Goal: Transaction & Acquisition: Purchase product/service

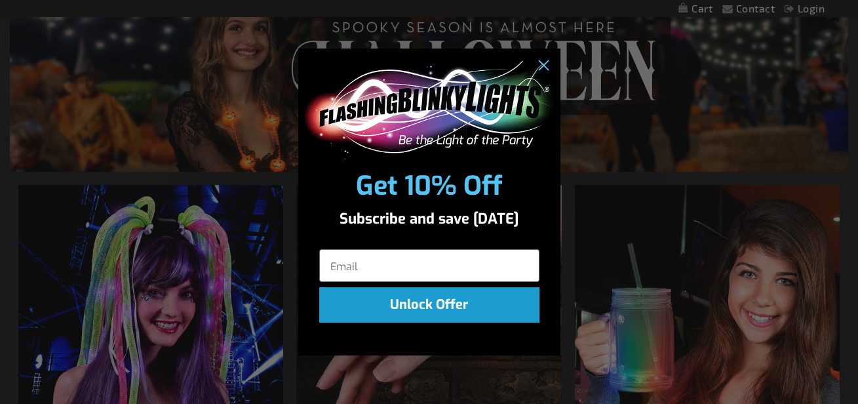
scroll to position [66, 0]
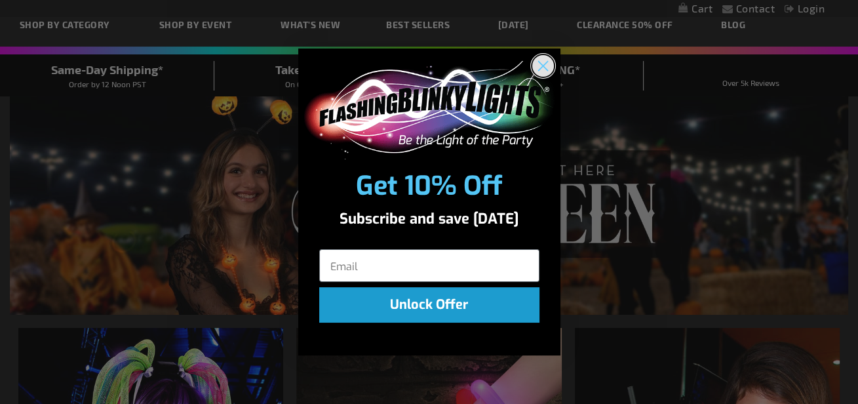
click at [540, 68] on icon "Close dialog" at bounding box center [542, 65] width 9 height 9
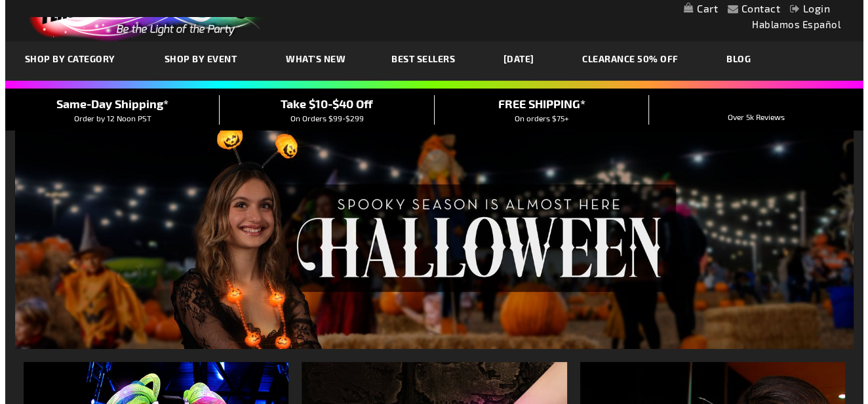
scroll to position [0, 0]
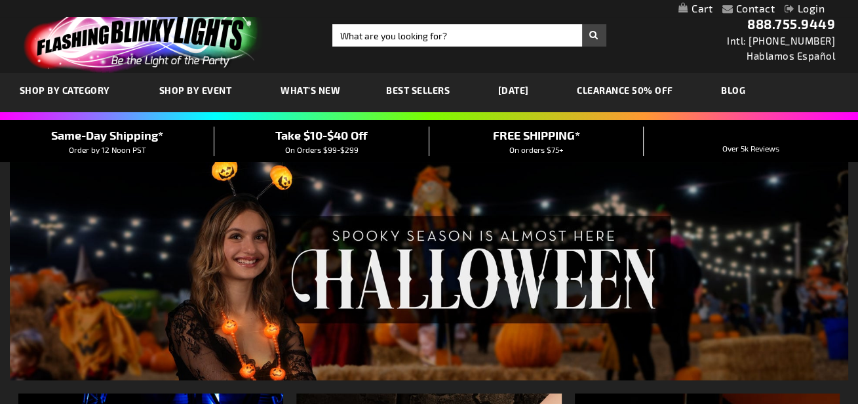
click at [797, 8] on link "Login" at bounding box center [805, 8] width 40 height 12
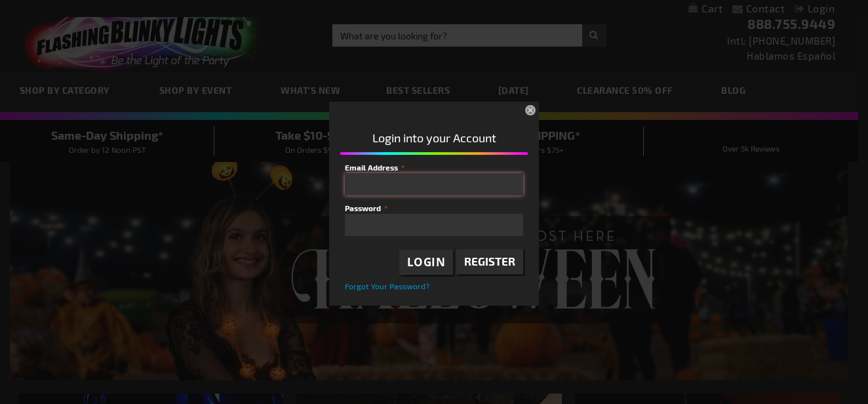
click at [441, 183] on input "Email Address" at bounding box center [434, 184] width 178 height 22
type input "[EMAIL_ADDRESS][DOMAIN_NAME]"
click at [446, 263] on button "Login" at bounding box center [426, 262] width 54 height 25
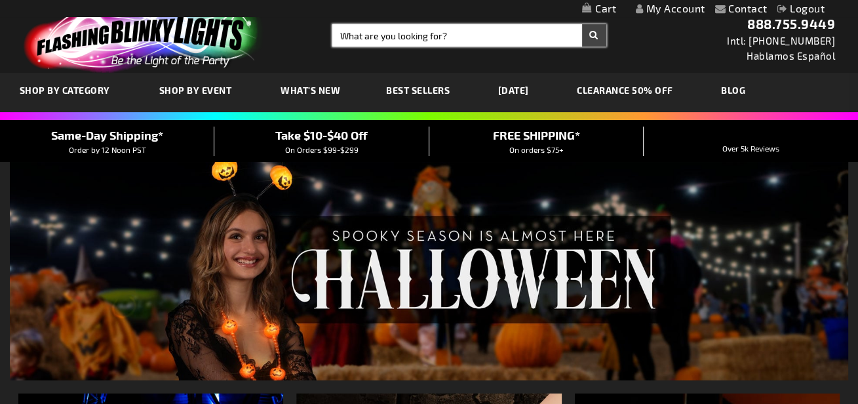
click at [512, 39] on input "Search" at bounding box center [469, 35] width 274 height 22
type input "flashing ducks"
click at [582, 24] on button "Search" at bounding box center [594, 35] width 24 height 22
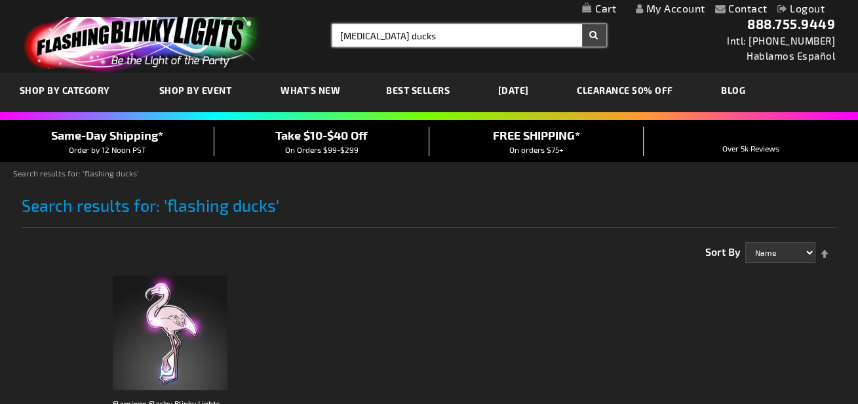
click at [412, 29] on input "[MEDICAL_DATA] ducks" at bounding box center [469, 35] width 274 height 22
type input "flashing duckies"
click at [582, 24] on button "Search" at bounding box center [594, 35] width 24 height 22
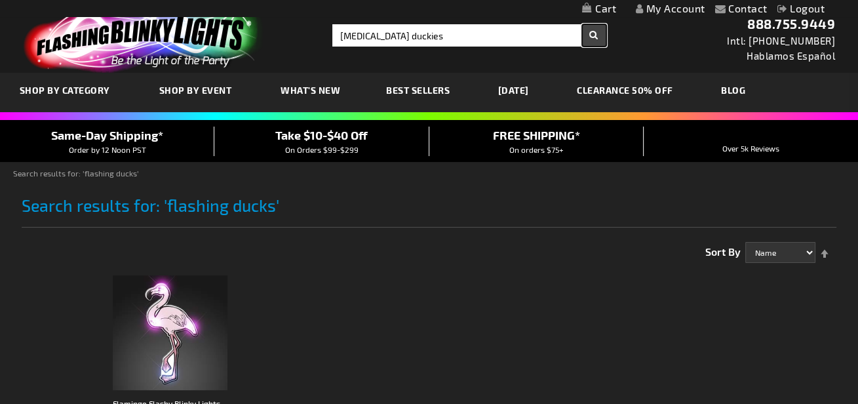
click at [590, 33] on button "Search" at bounding box center [594, 35] width 24 height 22
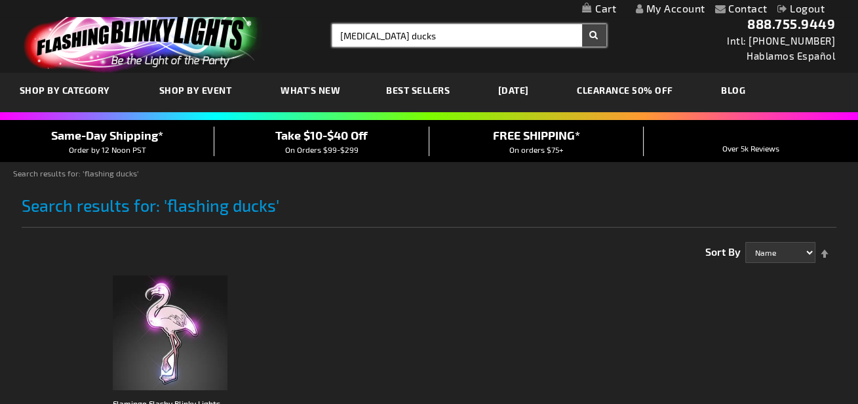
drag, startPoint x: 419, startPoint y: 33, endPoint x: 273, endPoint y: 30, distance: 145.6
click at [273, 30] on div "Toggle Nav Search Search flashing ducks × Search 888.755.9449 Intl: 818-753-830…" at bounding box center [429, 36] width 858 height 73
type input "rubber ducks"
click at [582, 24] on button "Search" at bounding box center [594, 35] width 24 height 22
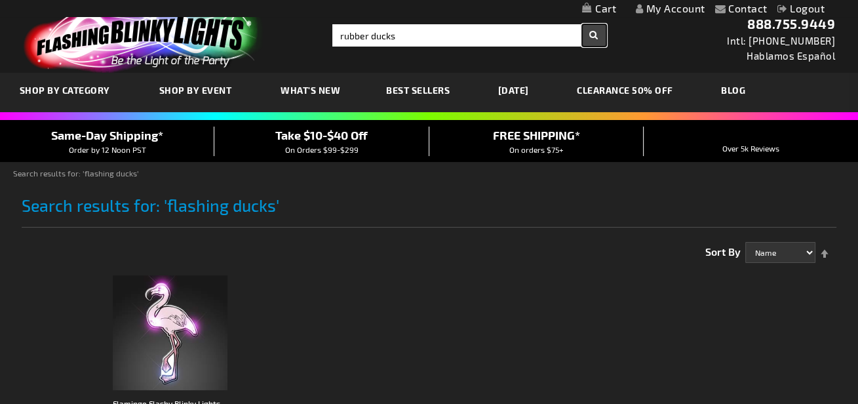
click at [594, 32] on button "Search" at bounding box center [594, 35] width 24 height 22
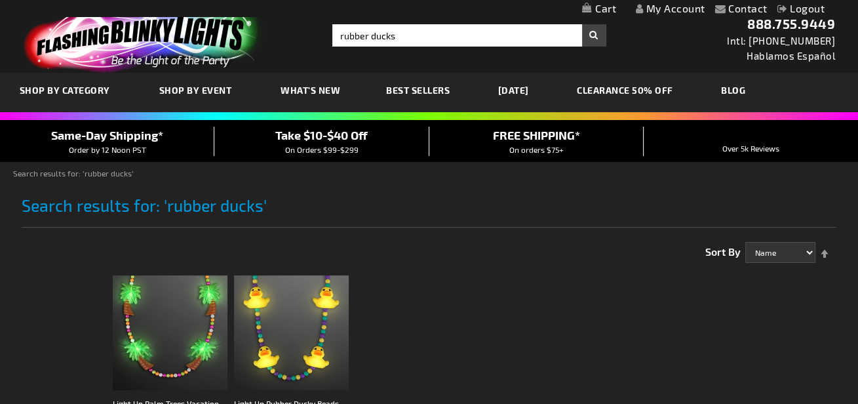
click at [536, 87] on link "[DATE]" at bounding box center [513, 90] width 50 height 44
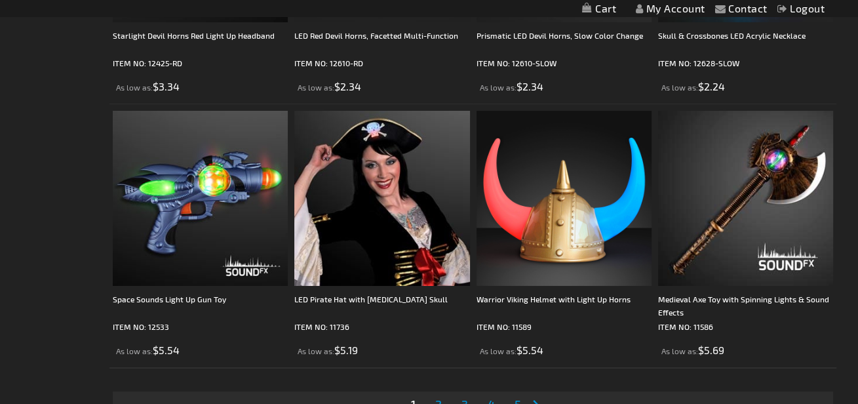
scroll to position [4196, 0]
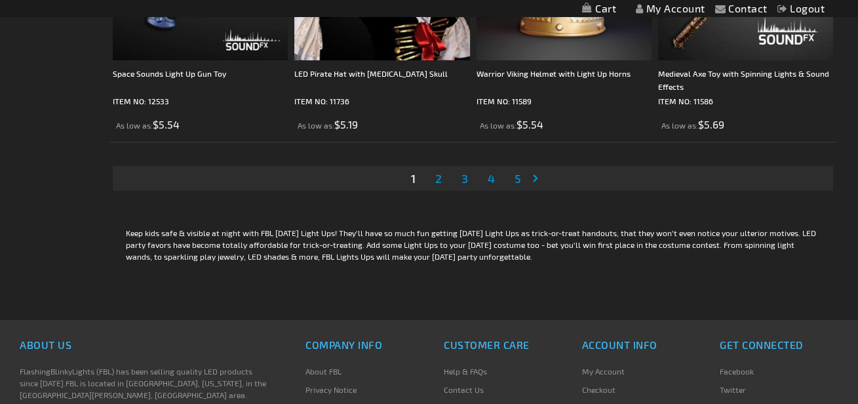
click at [435, 173] on link "Page 2" at bounding box center [439, 178] width 12 height 20
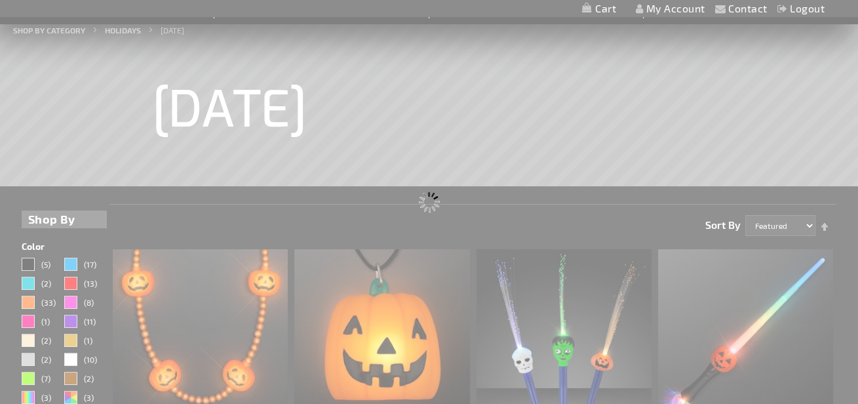
scroll to position [197, 0]
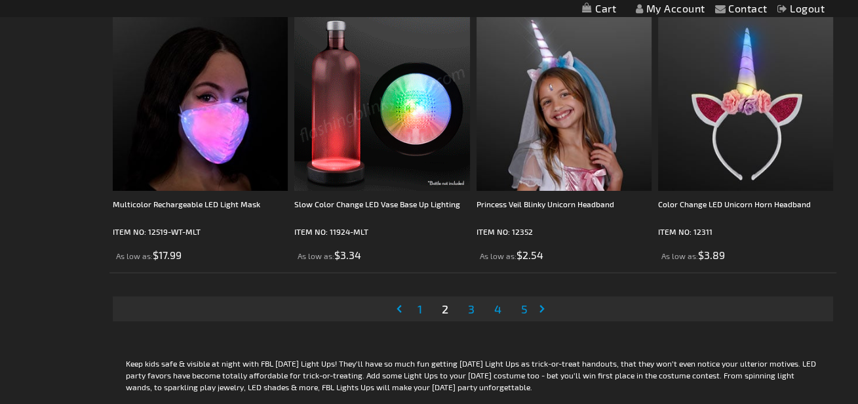
scroll to position [4196, 0]
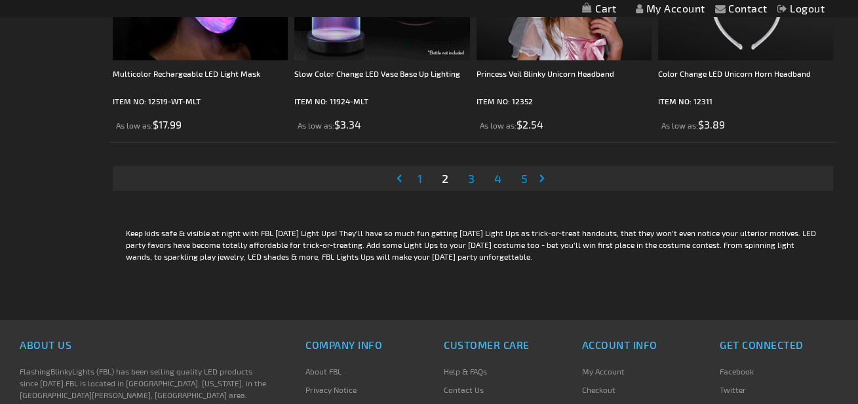
click at [472, 182] on span "3" at bounding box center [471, 178] width 7 height 14
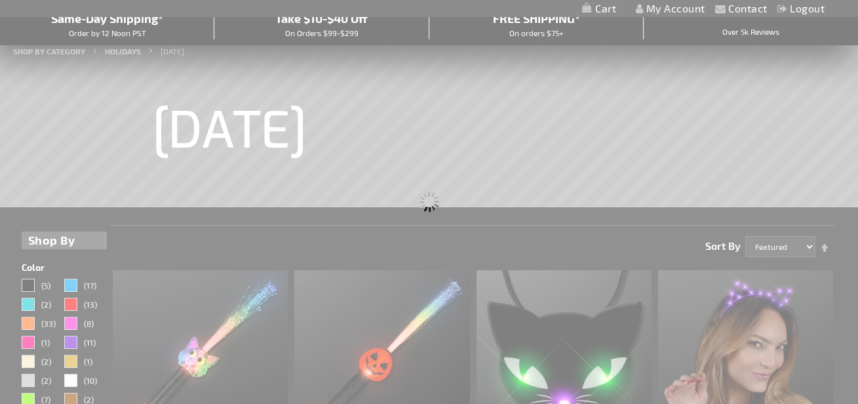
scroll to position [262, 0]
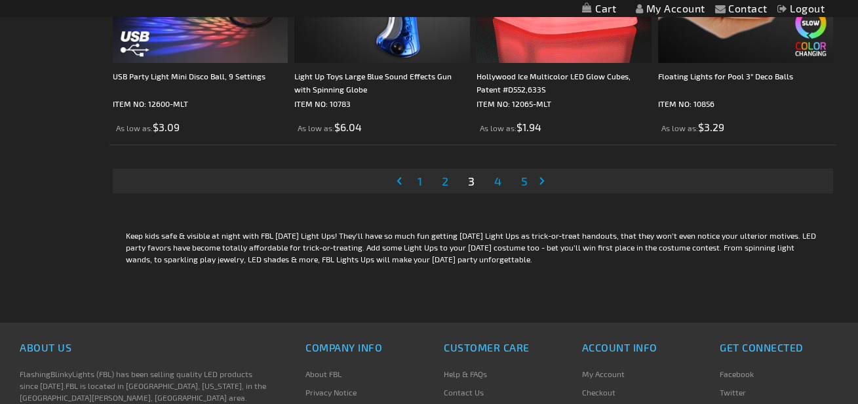
scroll to position [4196, 0]
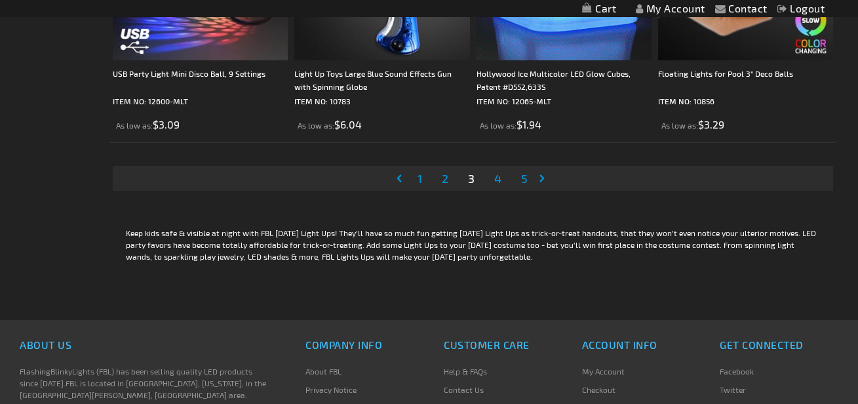
click at [502, 182] on link "Page 4" at bounding box center [498, 178] width 12 height 20
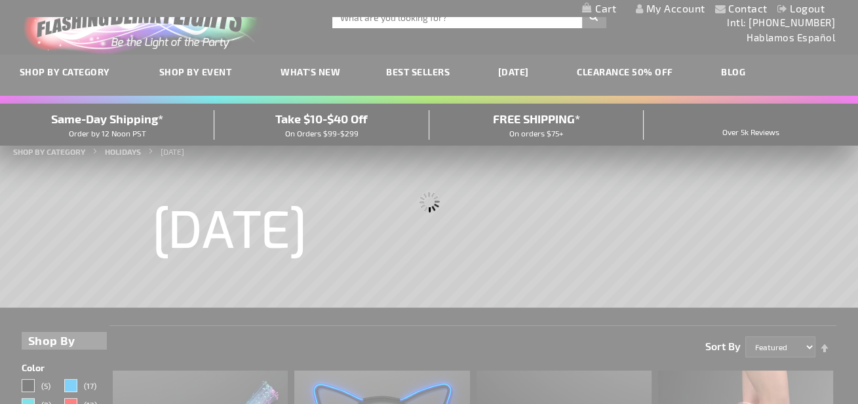
scroll to position [0, 0]
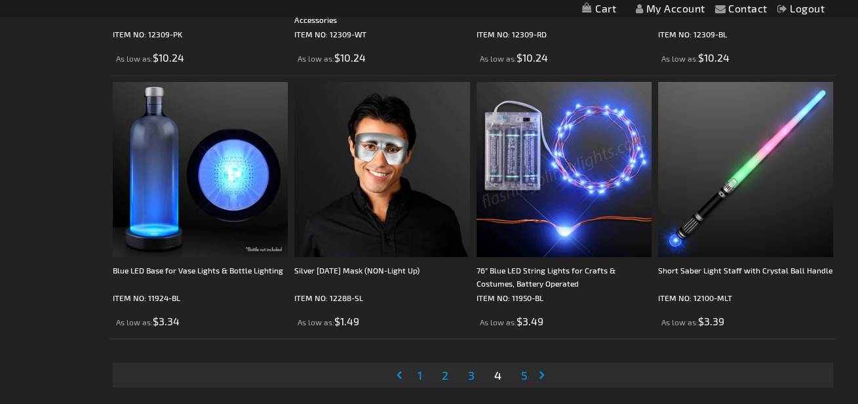
scroll to position [4196, 0]
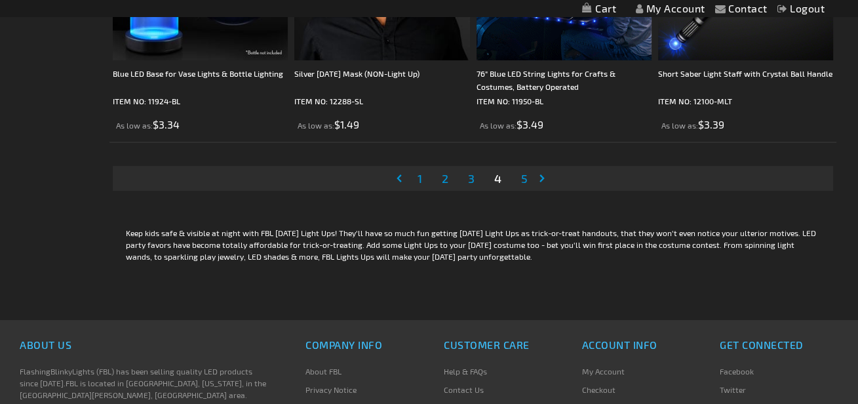
click at [528, 181] on link "Page 5" at bounding box center [525, 178] width 12 height 20
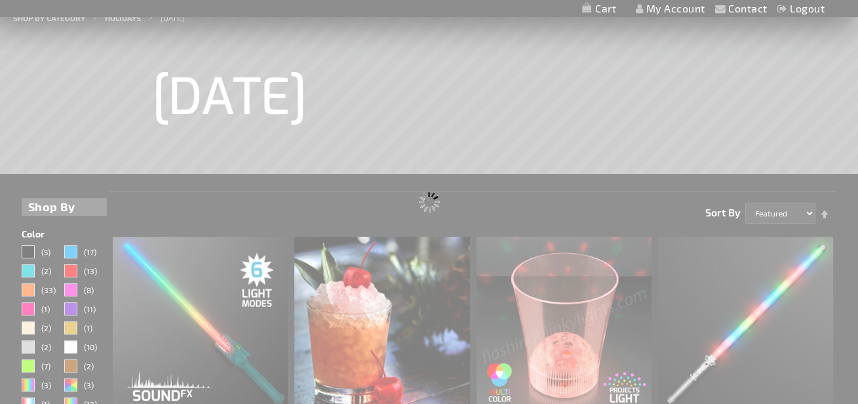
scroll to position [262, 0]
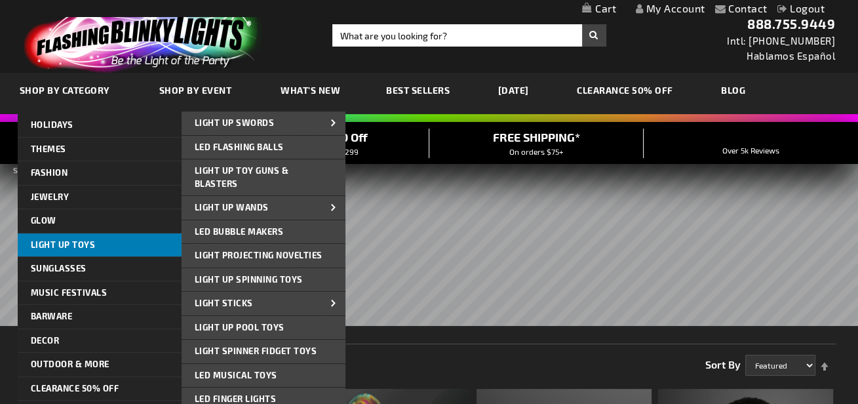
click at [56, 238] on link "Light Up Toys" at bounding box center [100, 245] width 164 height 24
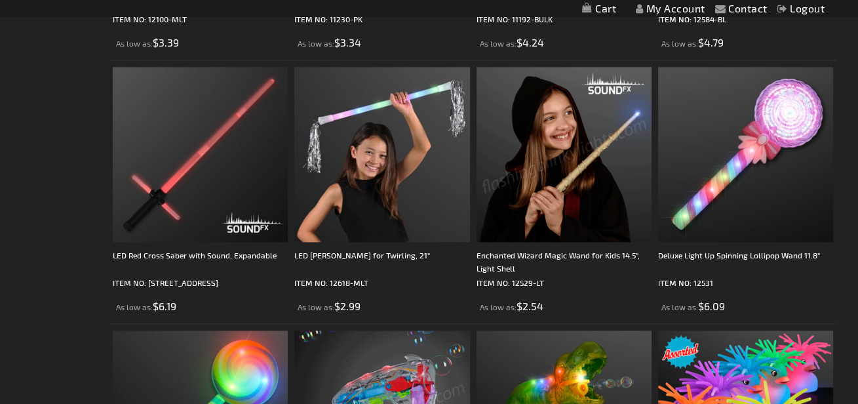
scroll to position [1573, 0]
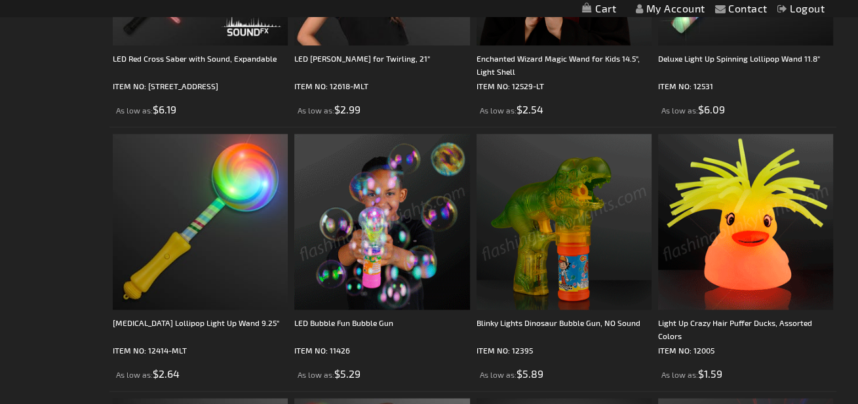
click at [741, 235] on img at bounding box center [745, 221] width 175 height 175
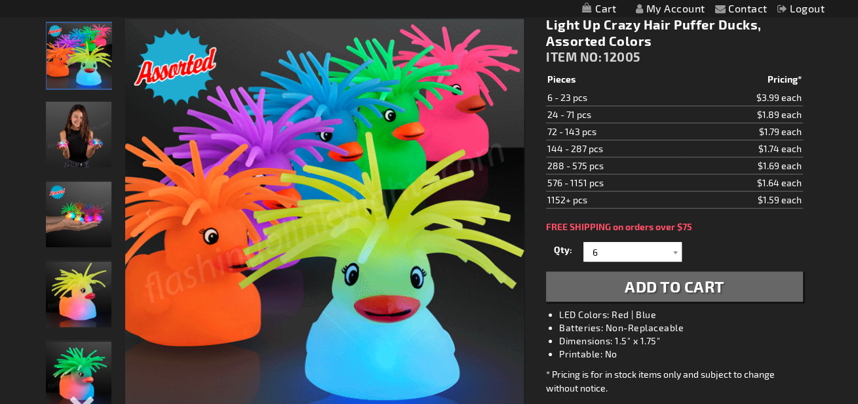
scroll to position [197, 0]
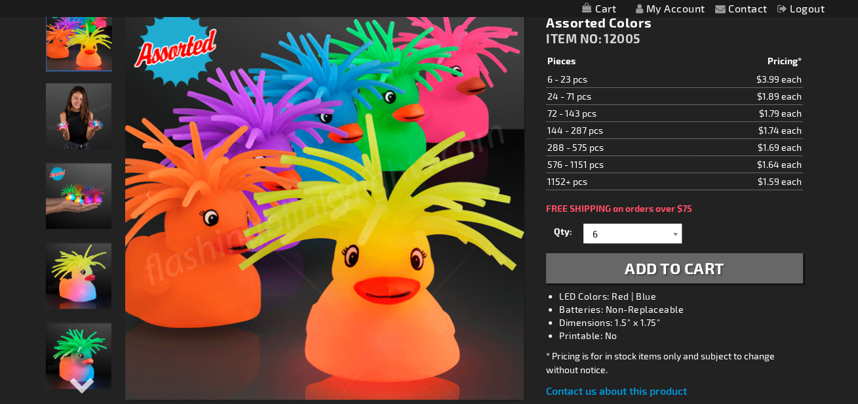
click at [676, 230] on div at bounding box center [675, 234] width 13 height 20
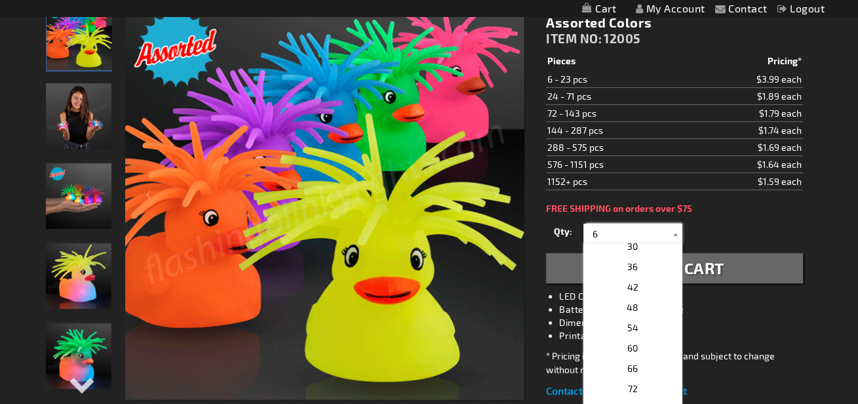
scroll to position [262, 0]
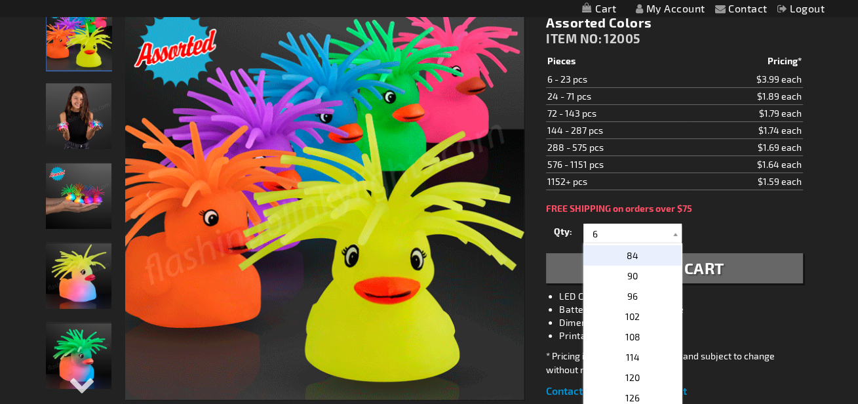
click at [632, 253] on span "84" at bounding box center [633, 255] width 12 height 11
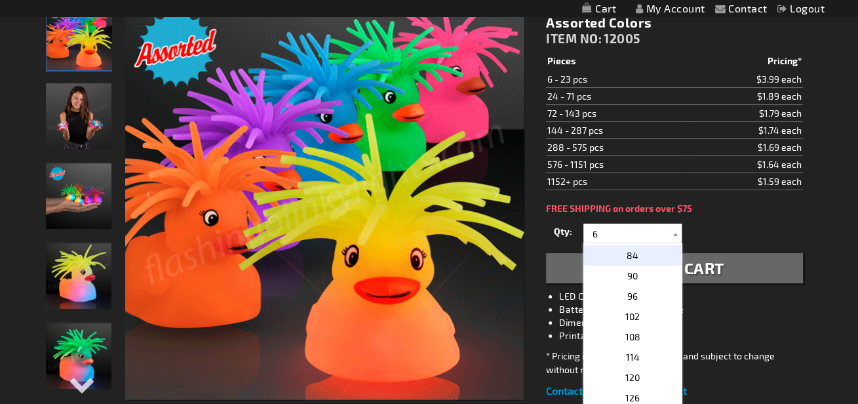
type input "84"
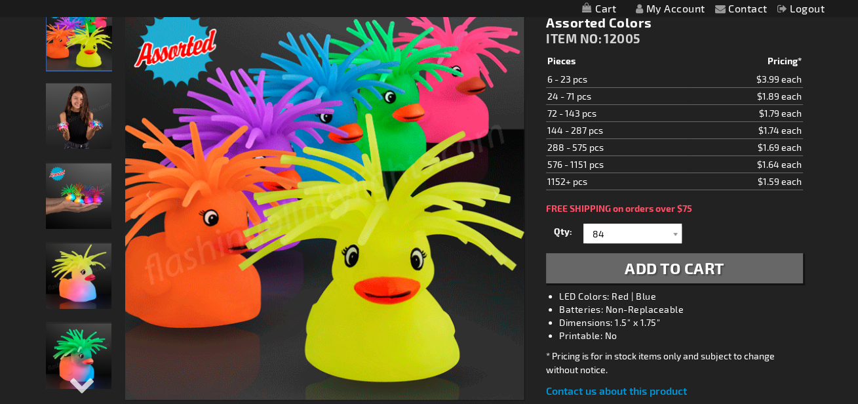
click at [637, 264] on span "Add to Cart" at bounding box center [675, 267] width 100 height 19
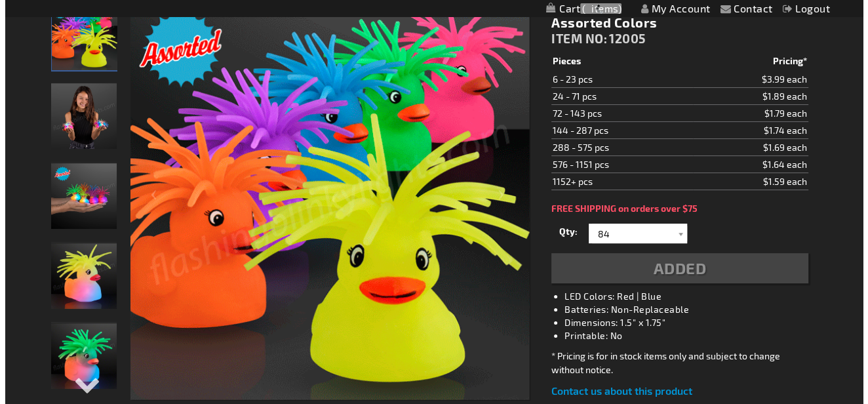
scroll to position [226, 0]
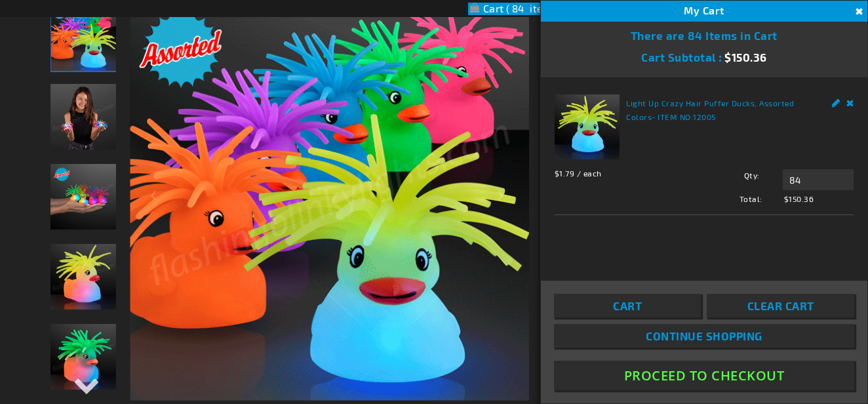
click at [648, 307] on link "Cart" at bounding box center [627, 306] width 147 height 24
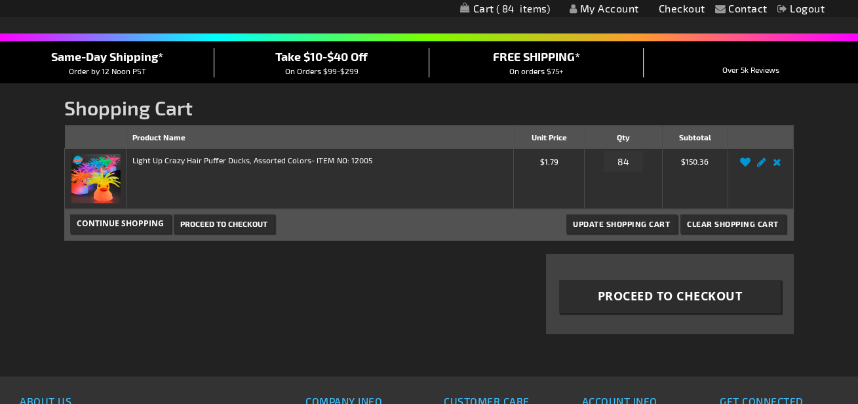
scroll to position [131, 0]
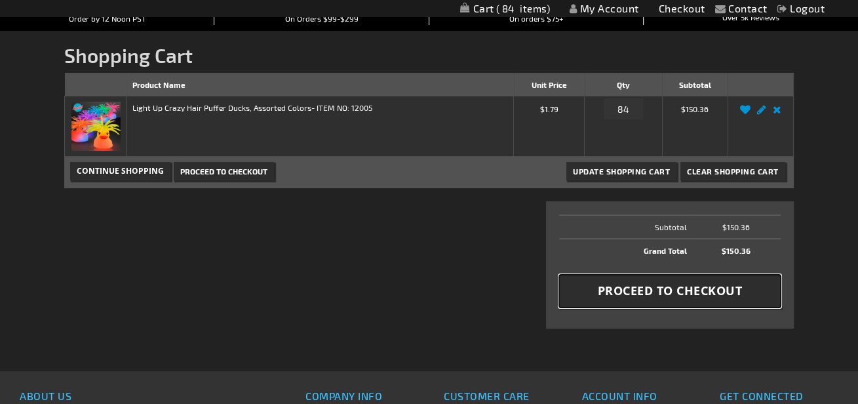
click at [644, 287] on span "Proceed to Checkout" at bounding box center [669, 291] width 145 height 16
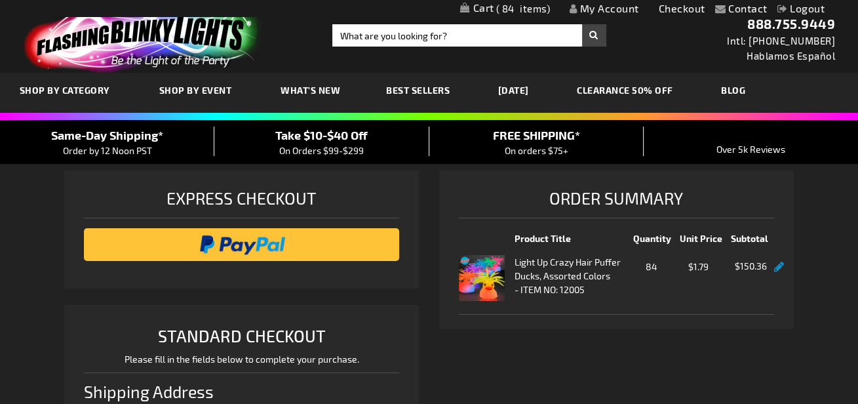
click at [322, 136] on span "Take $10-$40 Off" at bounding box center [321, 135] width 92 height 14
click at [348, 134] on span "Take $10-$40 Off" at bounding box center [321, 135] width 92 height 14
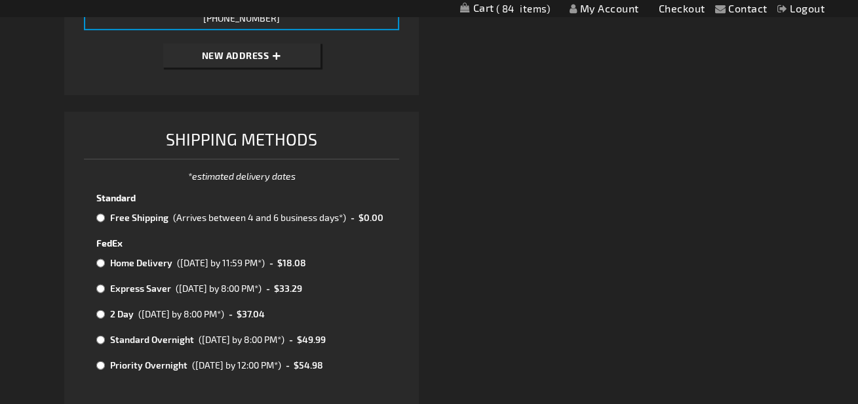
scroll to position [524, 0]
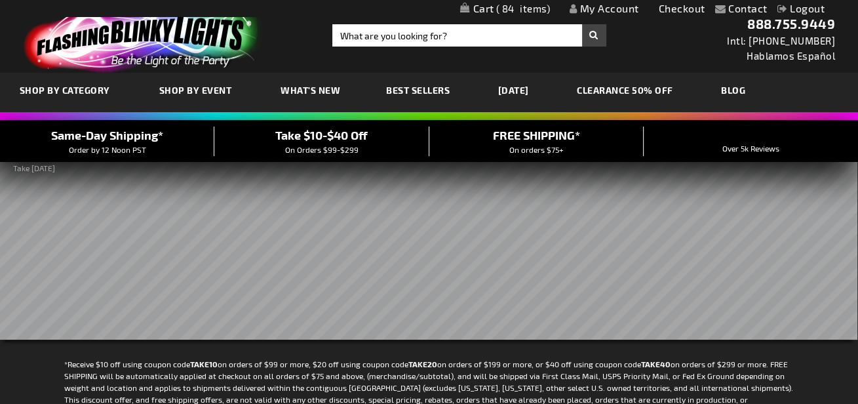
click at [501, 6] on span "84" at bounding box center [523, 9] width 54 height 12
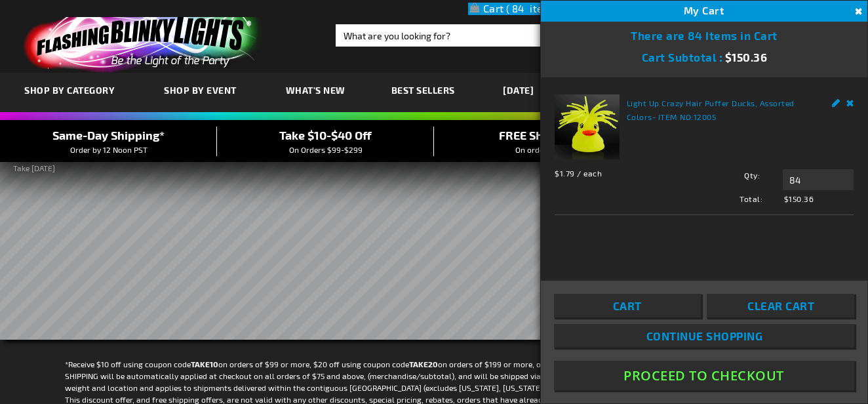
click at [663, 372] on button "Proceed To Checkout" at bounding box center [704, 376] width 300 height 30
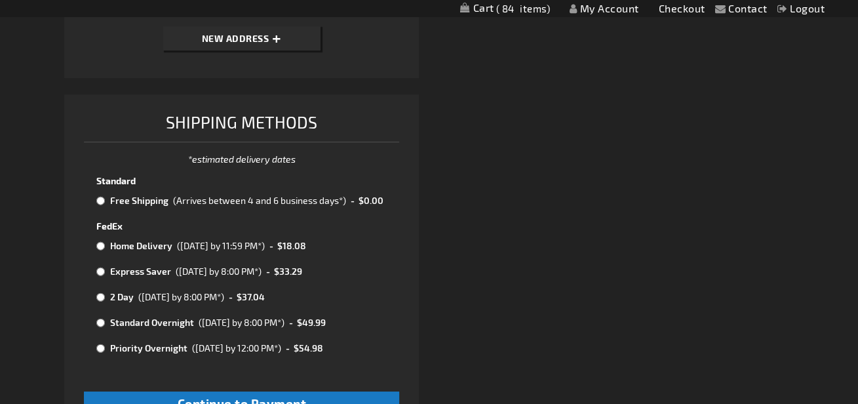
scroll to position [501, 0]
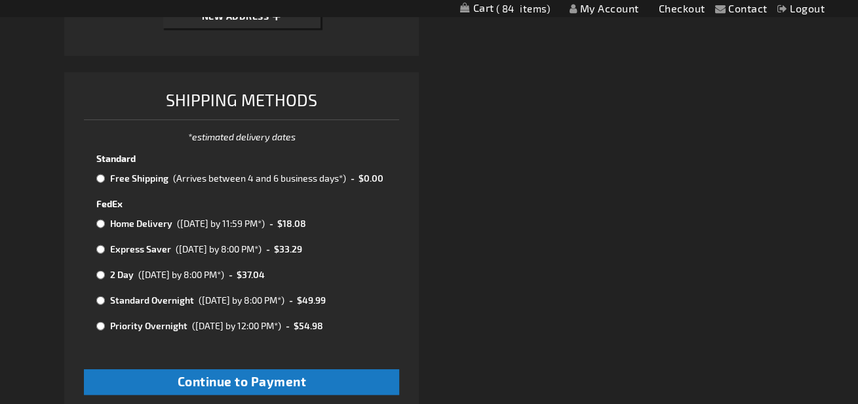
click at [97, 219] on input "radio" at bounding box center [100, 223] width 9 height 10
radio input "true"
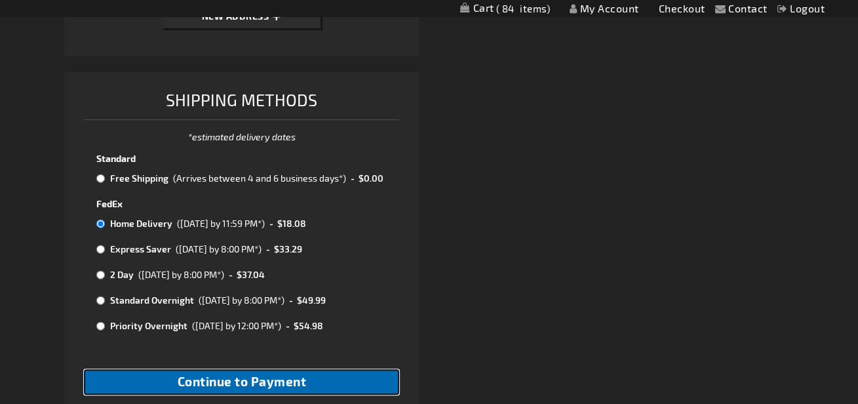
click at [280, 378] on span "Continue to Payment" at bounding box center [242, 381] width 129 height 15
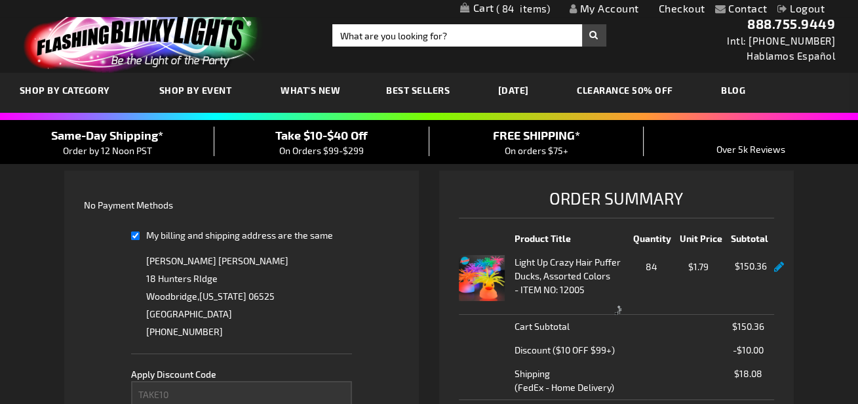
select select "219180c766676832681f1adeb3d2cd0526855d33"
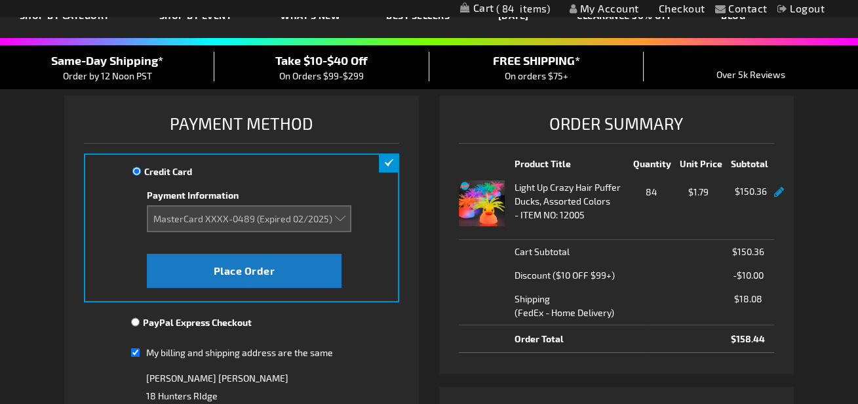
scroll to position [197, 0]
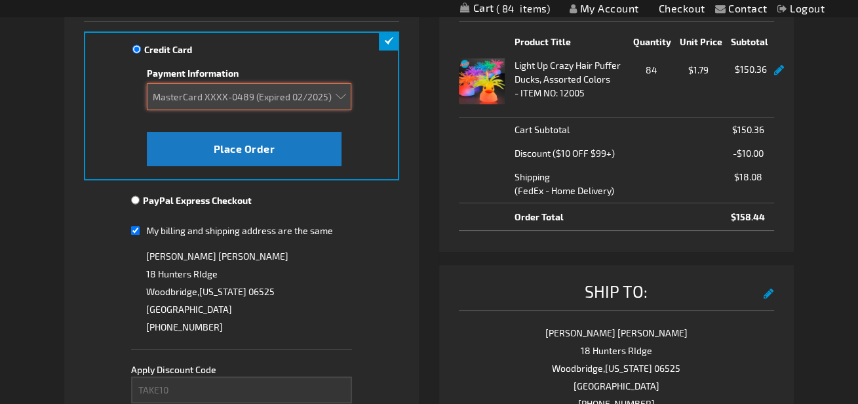
click at [338, 92] on select "Add new card MasterCard XXXX-4302 (Expired 06/2020) MasterCard XXXX-0489 (Expir…" at bounding box center [249, 96] width 205 height 27
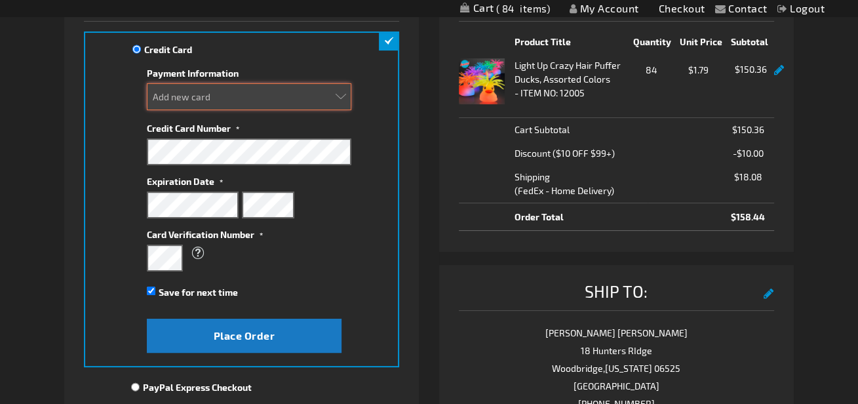
select select "b8beff483302d94fa4ae2d4cb7a182a69ade501e"
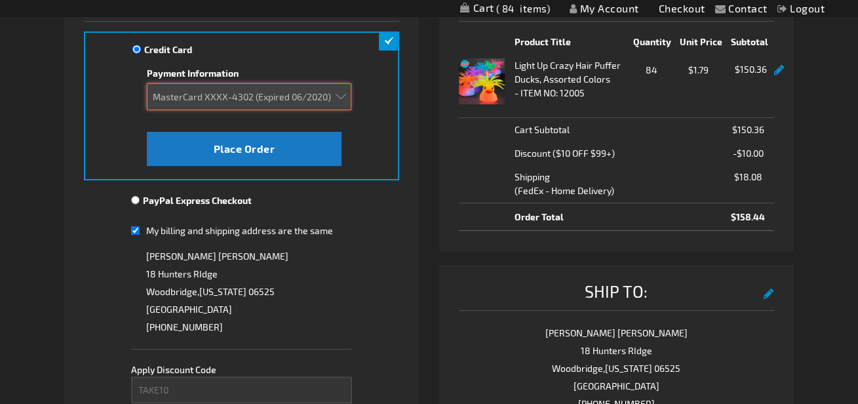
click at [250, 93] on select "Add new card MasterCard XXXX-4302 (Expired 06/2020) MasterCard XXXX-0489 (Expir…" at bounding box center [249, 96] width 205 height 27
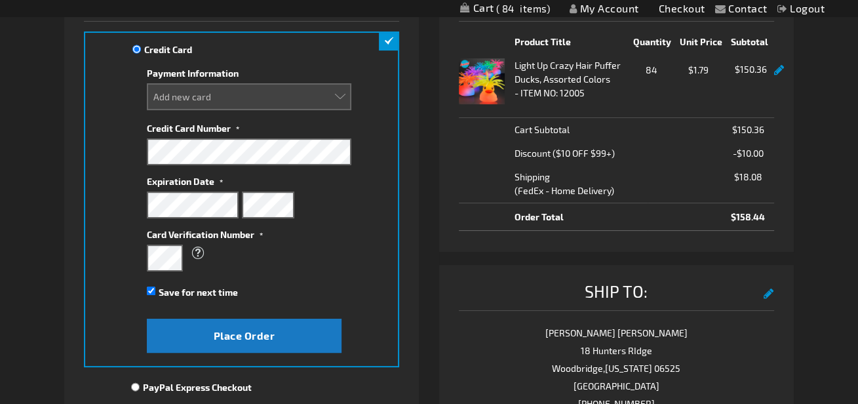
select select
click at [150, 289] on input "Save for next time" at bounding box center [151, 290] width 9 height 9
checkbox input "false"
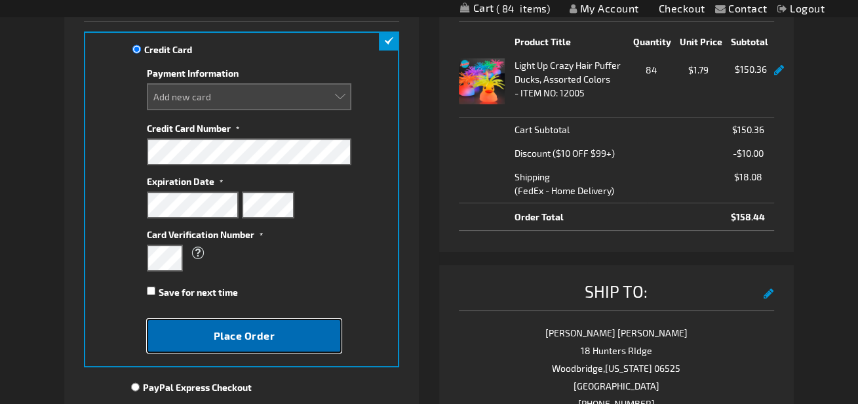
click at [245, 332] on span "Place Order" at bounding box center [245, 335] width 62 height 12
select select
